Goal: Communication & Community: Ask a question

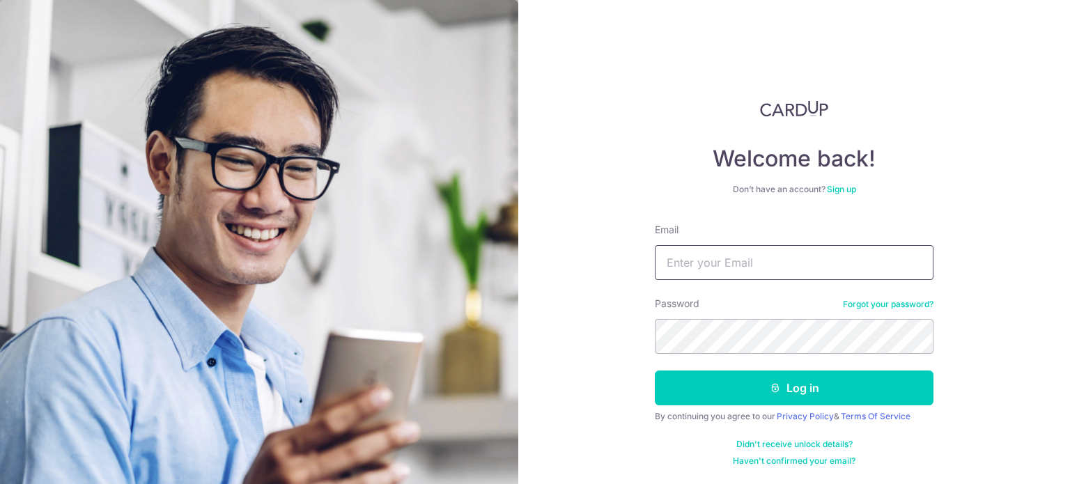
click at [842, 256] on input "Email" at bounding box center [794, 262] width 279 height 35
type input "[EMAIL_ADDRESS][DOMAIN_NAME]"
click at [655, 371] on button "Log in" at bounding box center [794, 388] width 279 height 35
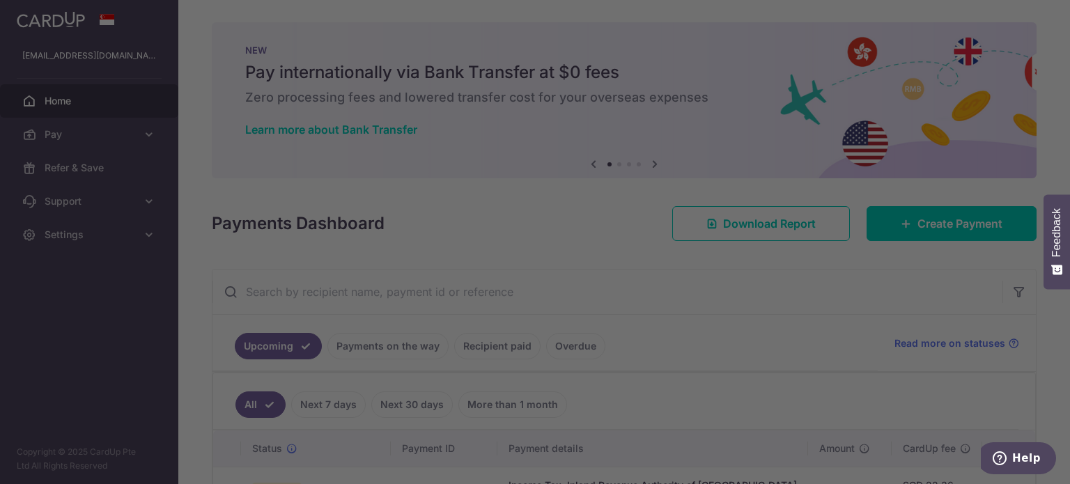
click at [842, 256] on div at bounding box center [540, 244] width 1081 height 489
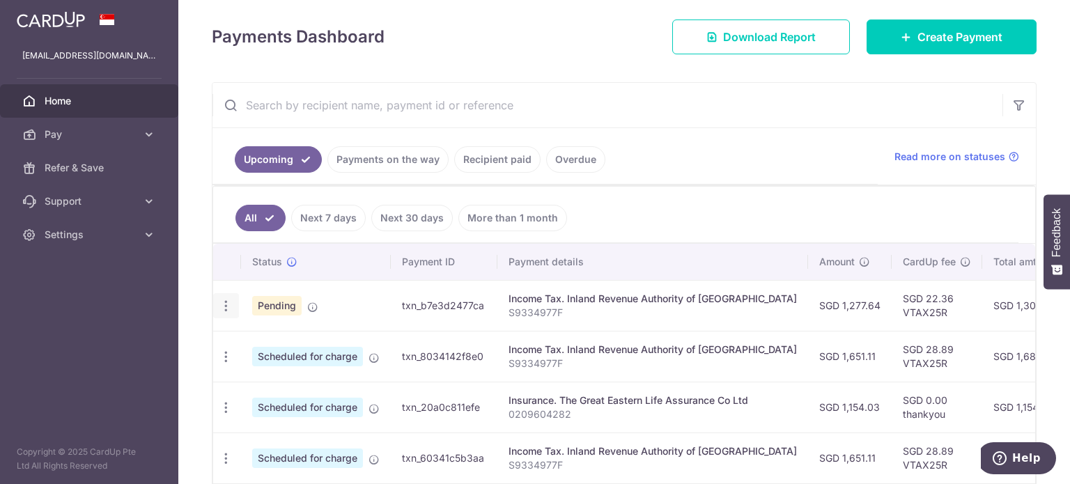
click at [229, 306] on icon "button" at bounding box center [226, 306] width 15 height 15
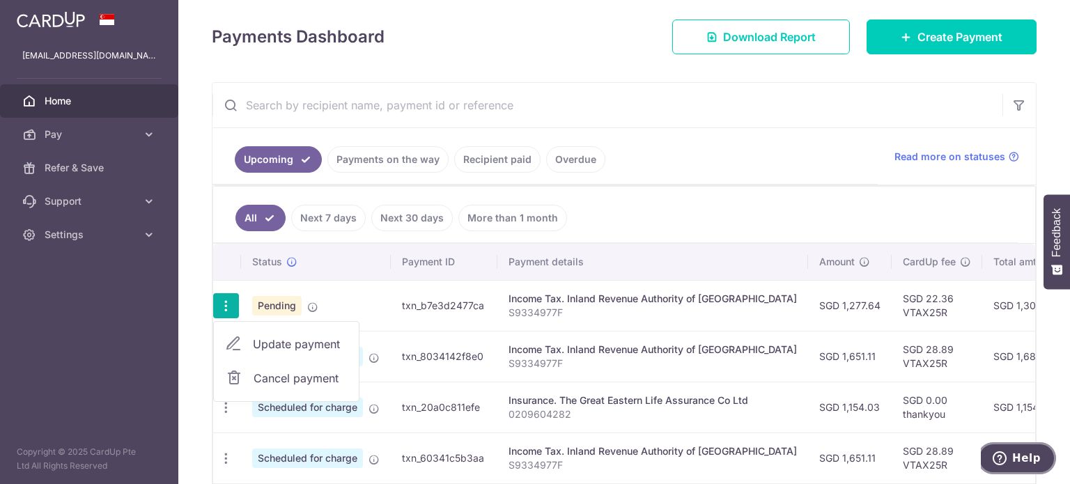
click at [1026, 458] on span "Help" at bounding box center [1026, 458] width 29 height 13
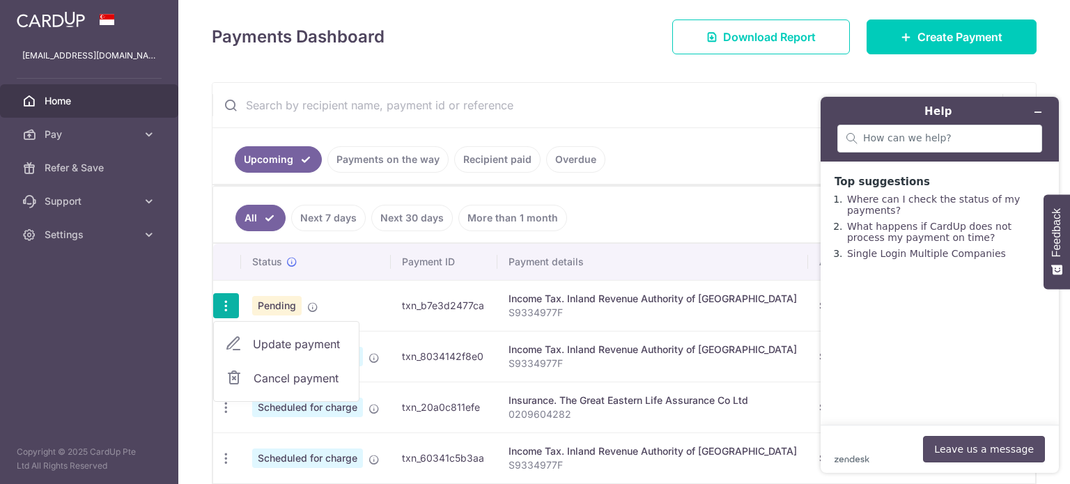
click at [1010, 449] on button "Leave us a message" at bounding box center [984, 449] width 122 height 26
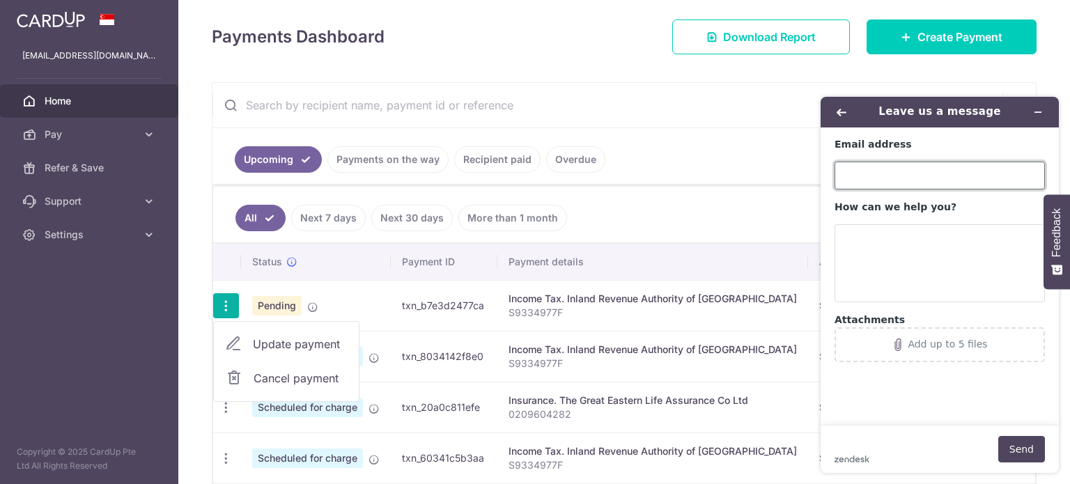
click at [884, 164] on input "Email address" at bounding box center [940, 176] width 210 height 28
type input "[EMAIL_ADDRESS][DOMAIN_NAME]"
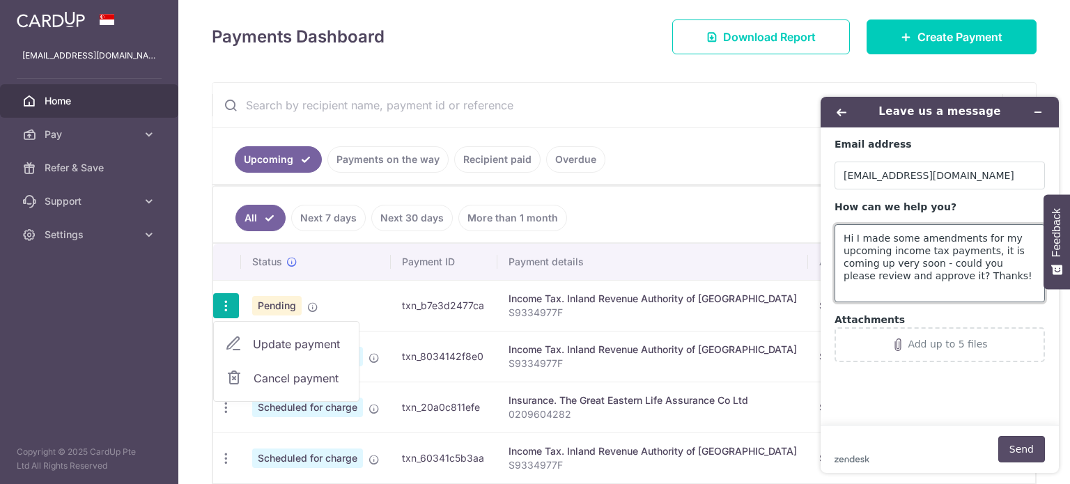
type textarea "Hi I made some amendments for my upcoming income tax payments, it is coming up …"
click at [1010, 445] on button "Send" at bounding box center [1022, 449] width 47 height 26
